Goal: Task Accomplishment & Management: Use online tool/utility

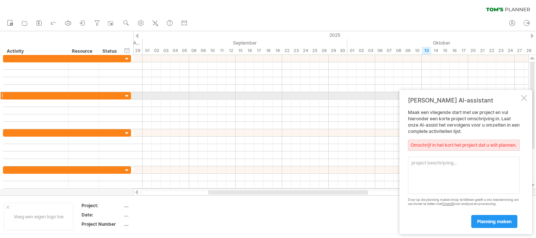
click at [523, 96] on div "[PERSON_NAME] AI-assistant [PERSON_NAME] een vliegende start met uw project en …" at bounding box center [465, 162] width 133 height 145
click at [526, 95] on div at bounding box center [524, 98] width 6 height 6
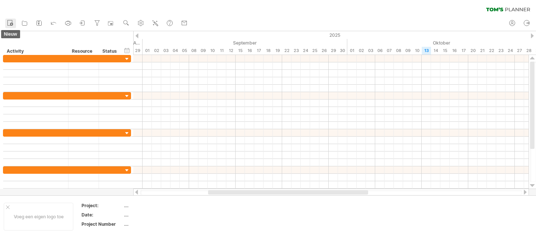
click at [7, 23] on icon at bounding box center [9, 22] width 7 height 7
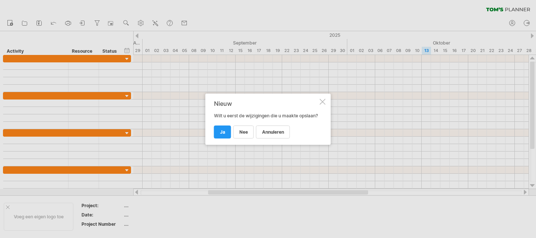
click at [321, 99] on div at bounding box center [322, 102] width 6 height 6
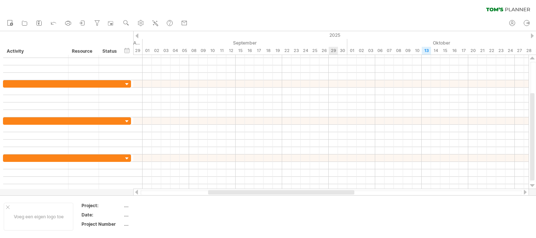
click at [332, 79] on div at bounding box center [330, 76] width 395 height 7
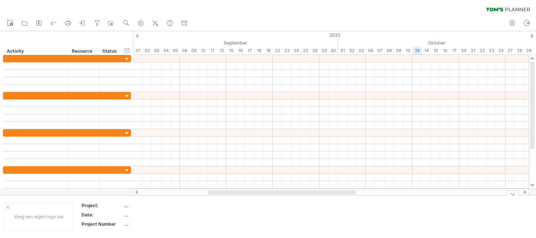
click at [511, 195] on div at bounding box center [512, 194] width 12 height 6
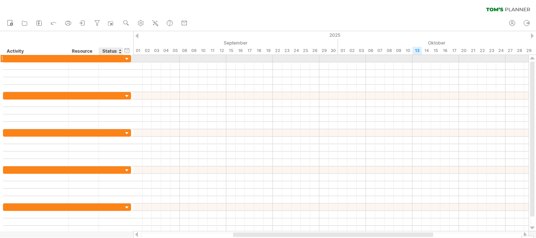
click at [128, 59] on div at bounding box center [126, 59] width 7 height 7
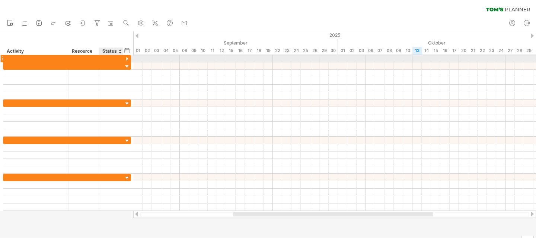
click at [128, 59] on div at bounding box center [126, 59] width 7 height 7
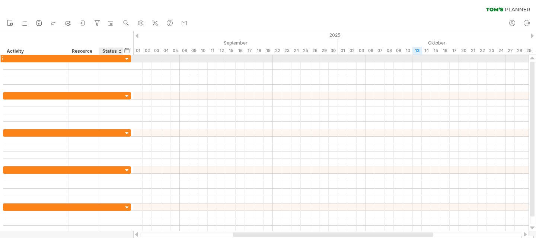
click at [128, 59] on div at bounding box center [126, 59] width 7 height 7
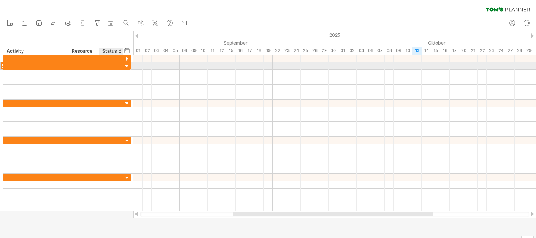
click at [127, 65] on div at bounding box center [126, 66] width 7 height 7
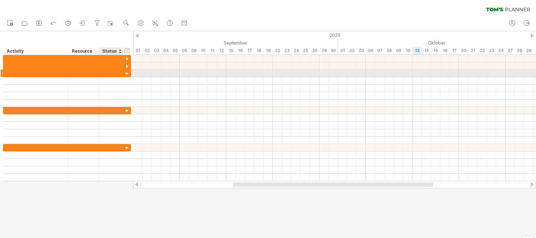
click at [127, 73] on div at bounding box center [126, 74] width 7 height 7
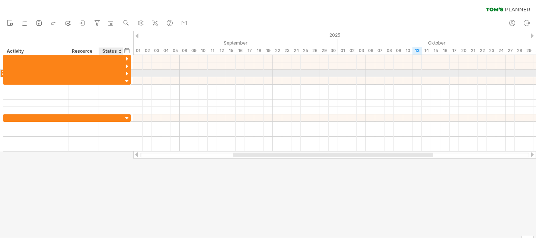
click at [127, 73] on div at bounding box center [126, 74] width 7 height 7
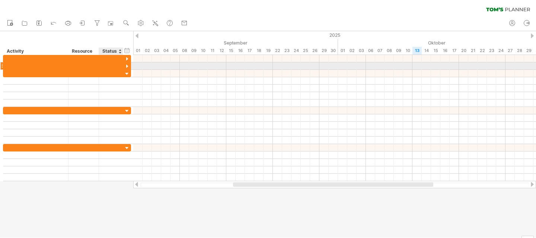
click at [127, 68] on div at bounding box center [126, 66] width 7 height 7
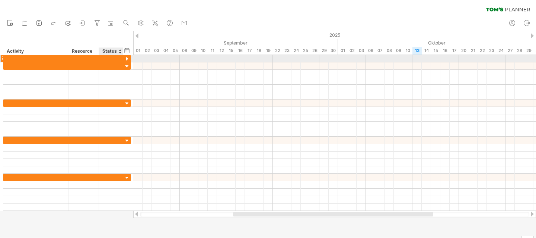
click at [126, 58] on div at bounding box center [126, 59] width 7 height 7
